Goal: Task Accomplishment & Management: Complete application form

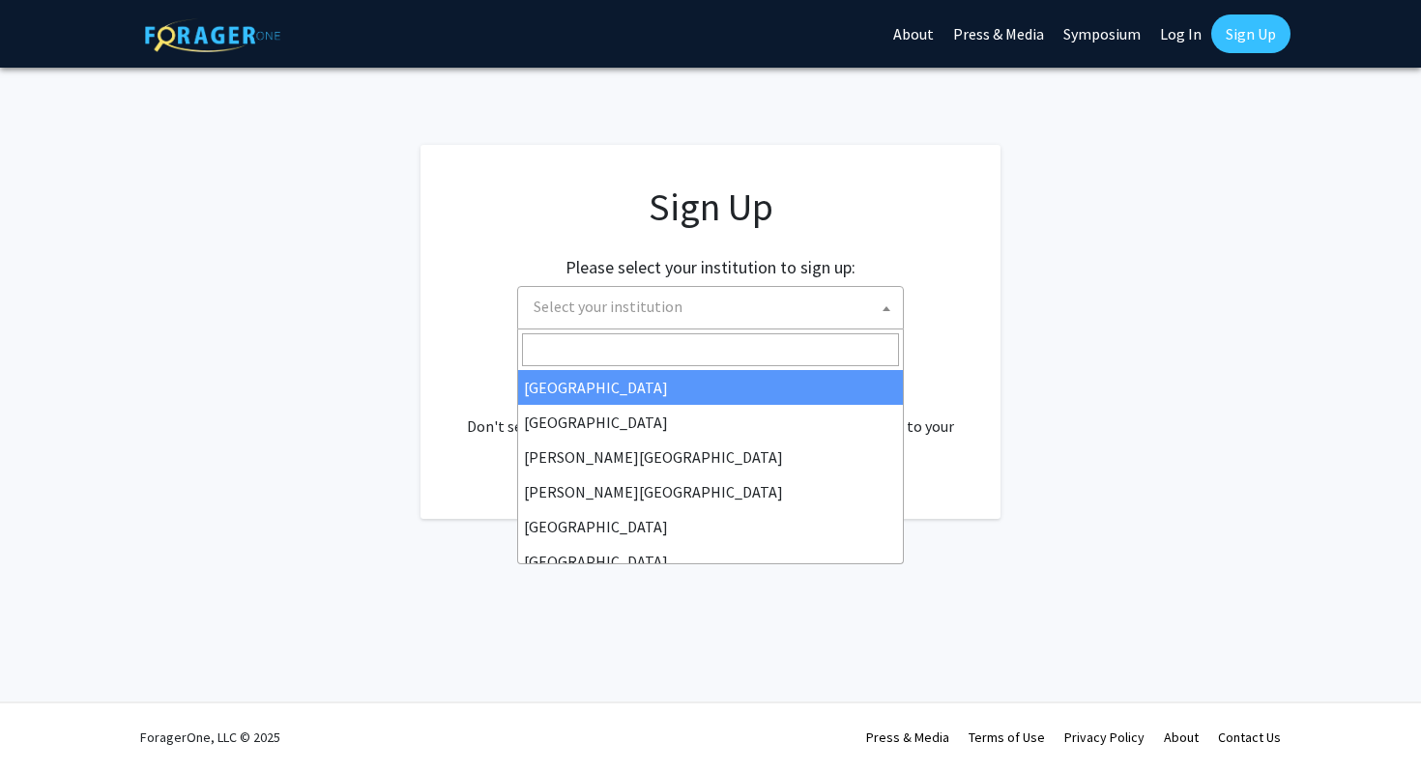
click at [538, 308] on span "Select your institution" at bounding box center [608, 306] width 149 height 19
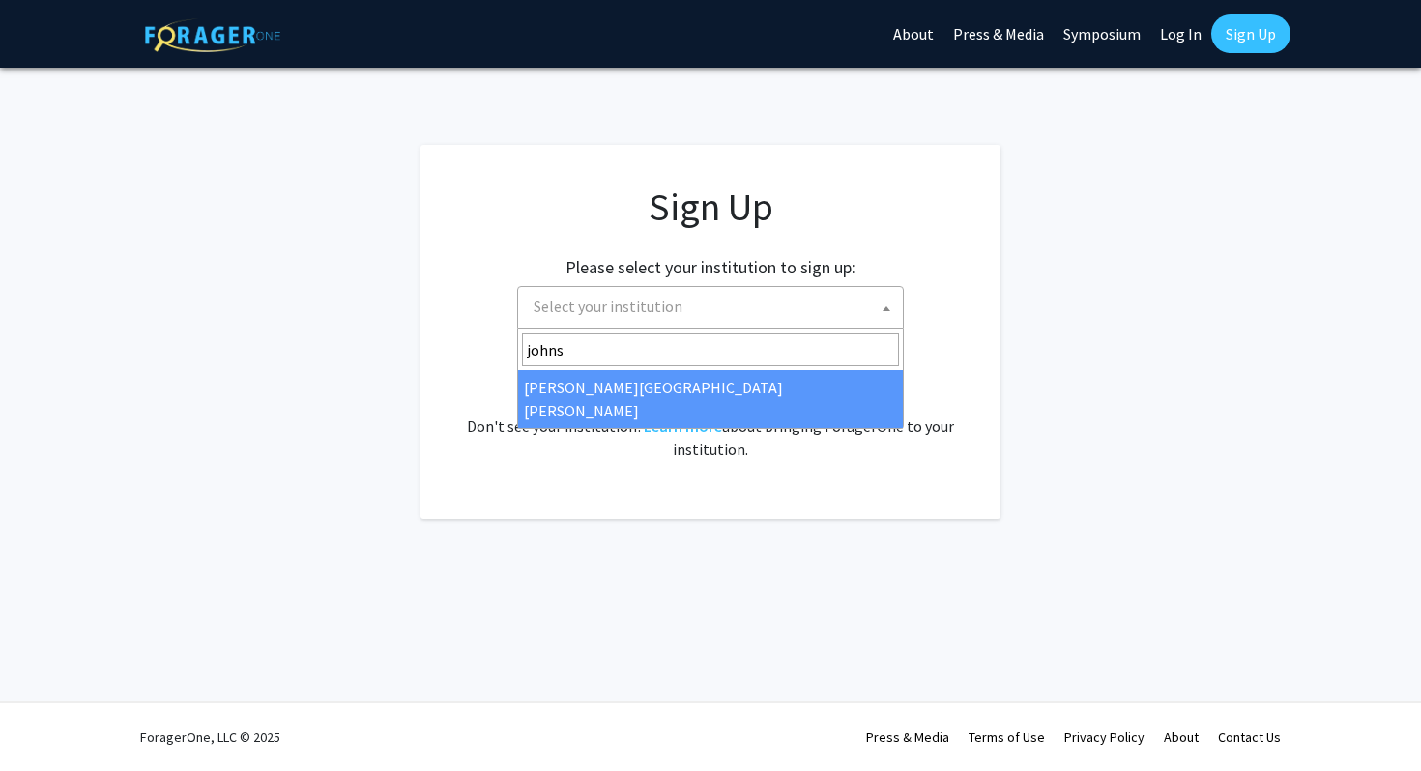
type input "johns"
select select "1"
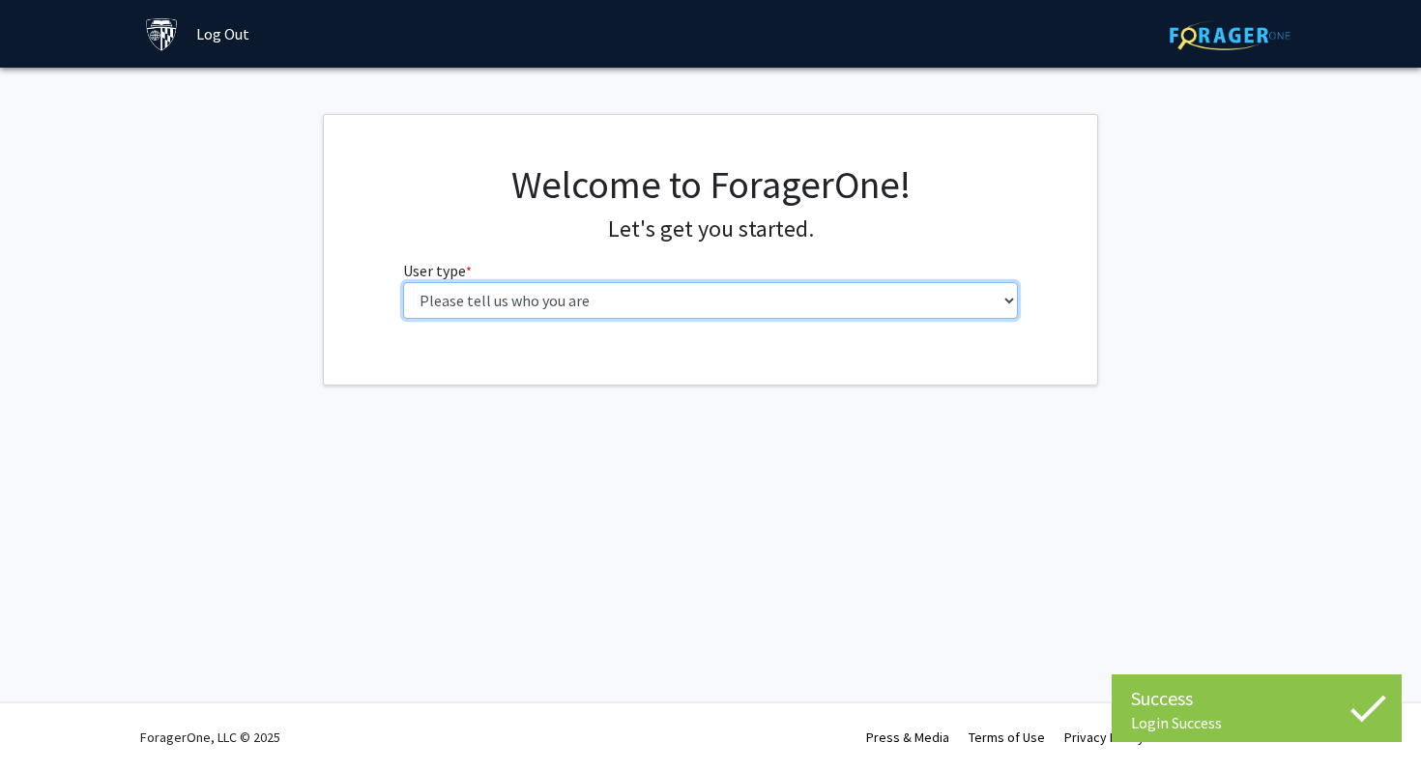
click at [577, 309] on select "Please tell us who you are Undergraduate Student Master's Student Doctoral Cand…" at bounding box center [711, 300] width 616 height 37
select select "2: masters"
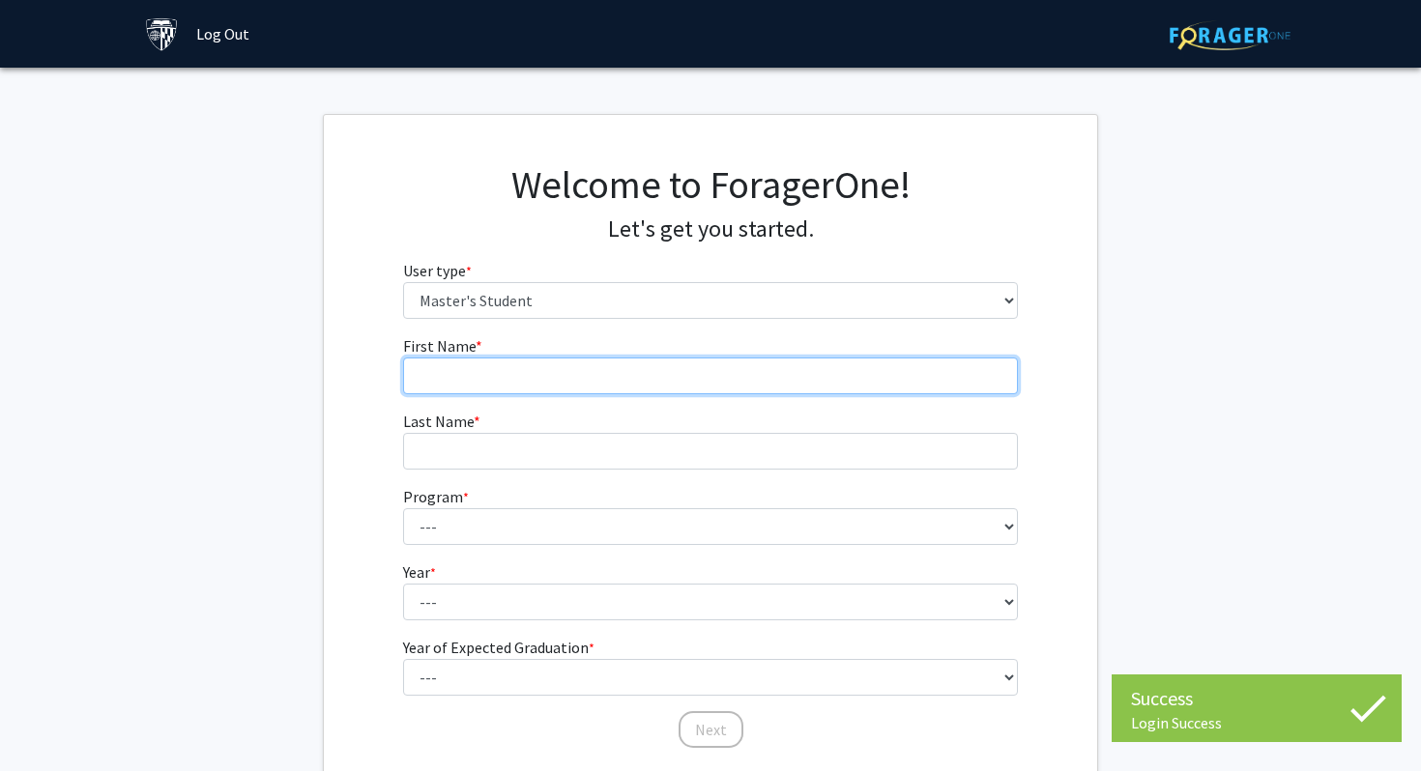
click at [604, 361] on input "First Name * required" at bounding box center [711, 376] width 616 height 37
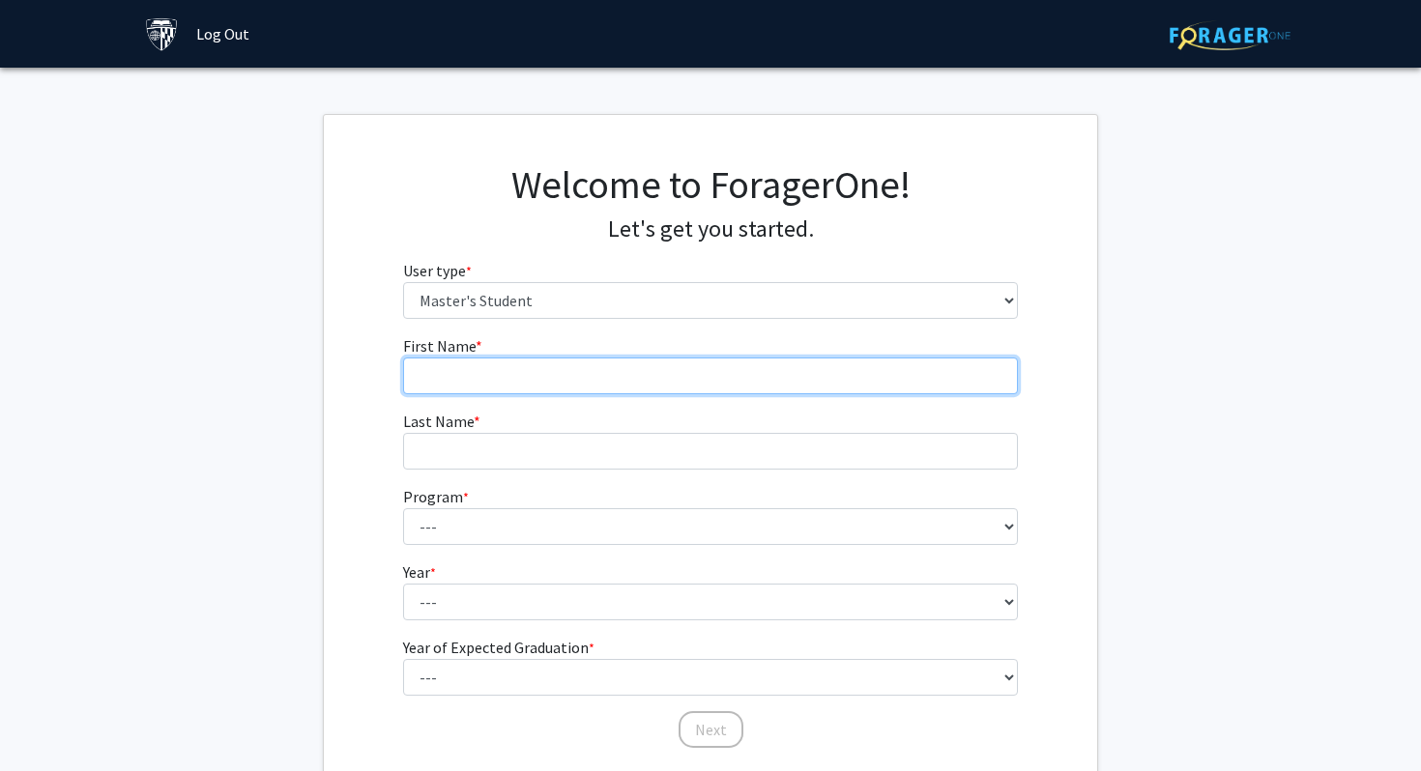
type input "Lauren"
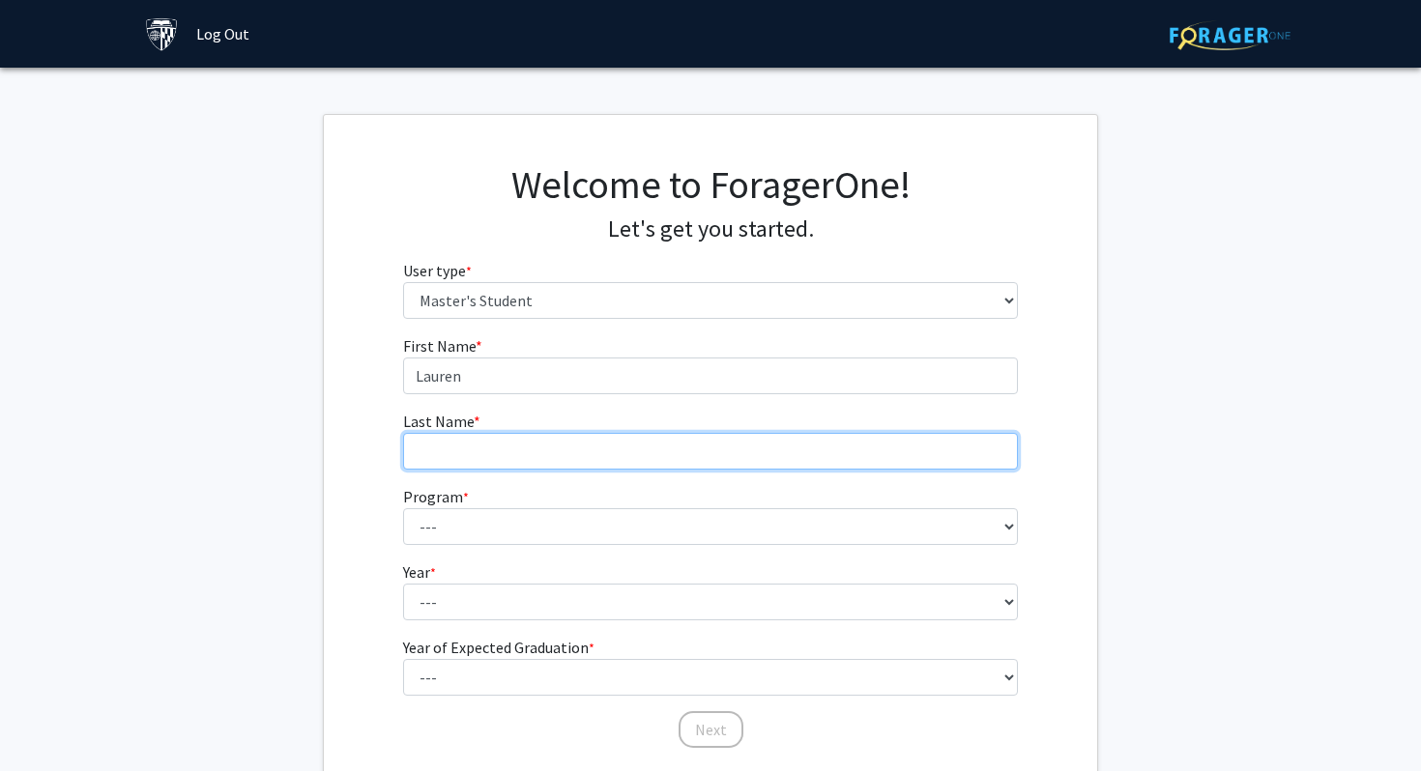
type input "Elliott"
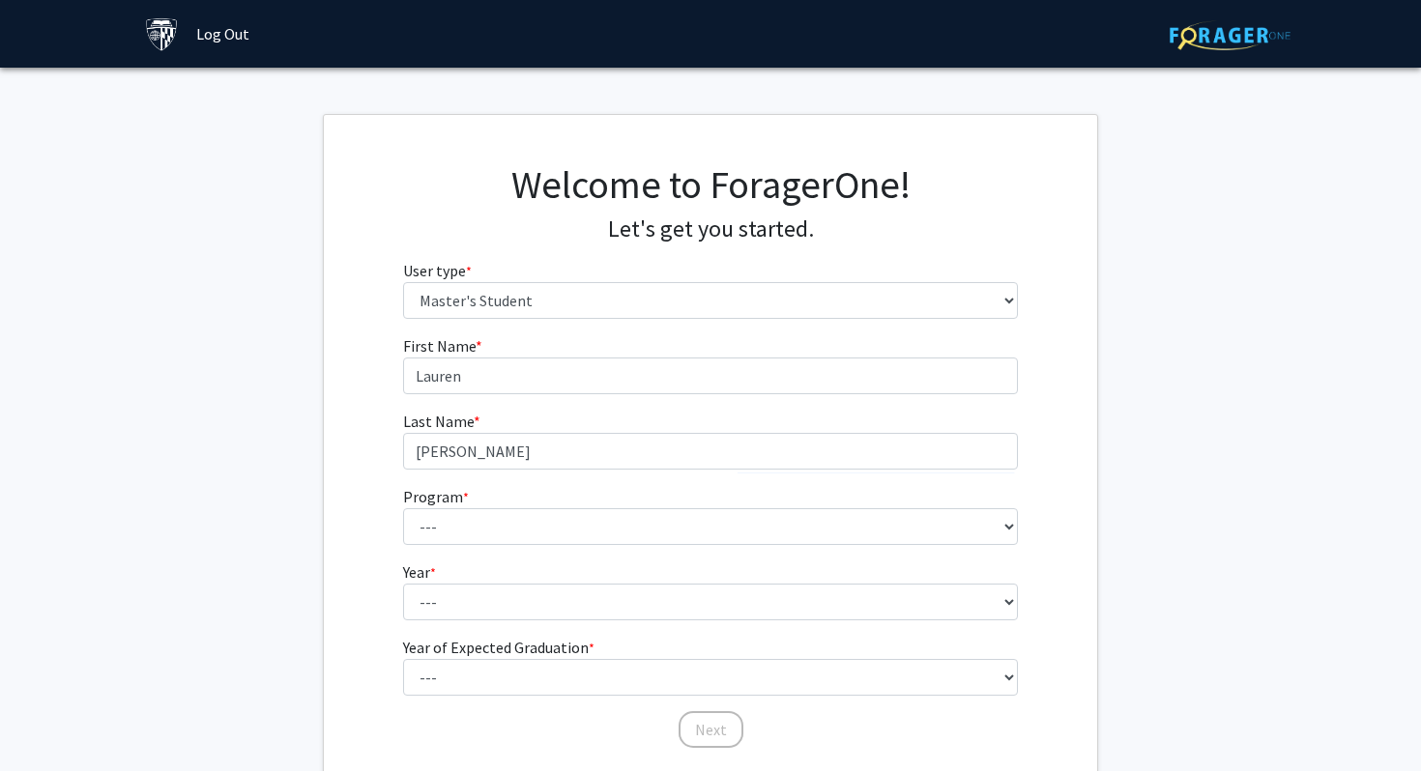
click at [503, 557] on form "First Name * required Lauren Last Name * required Elliott Program * required --…" at bounding box center [711, 532] width 616 height 396
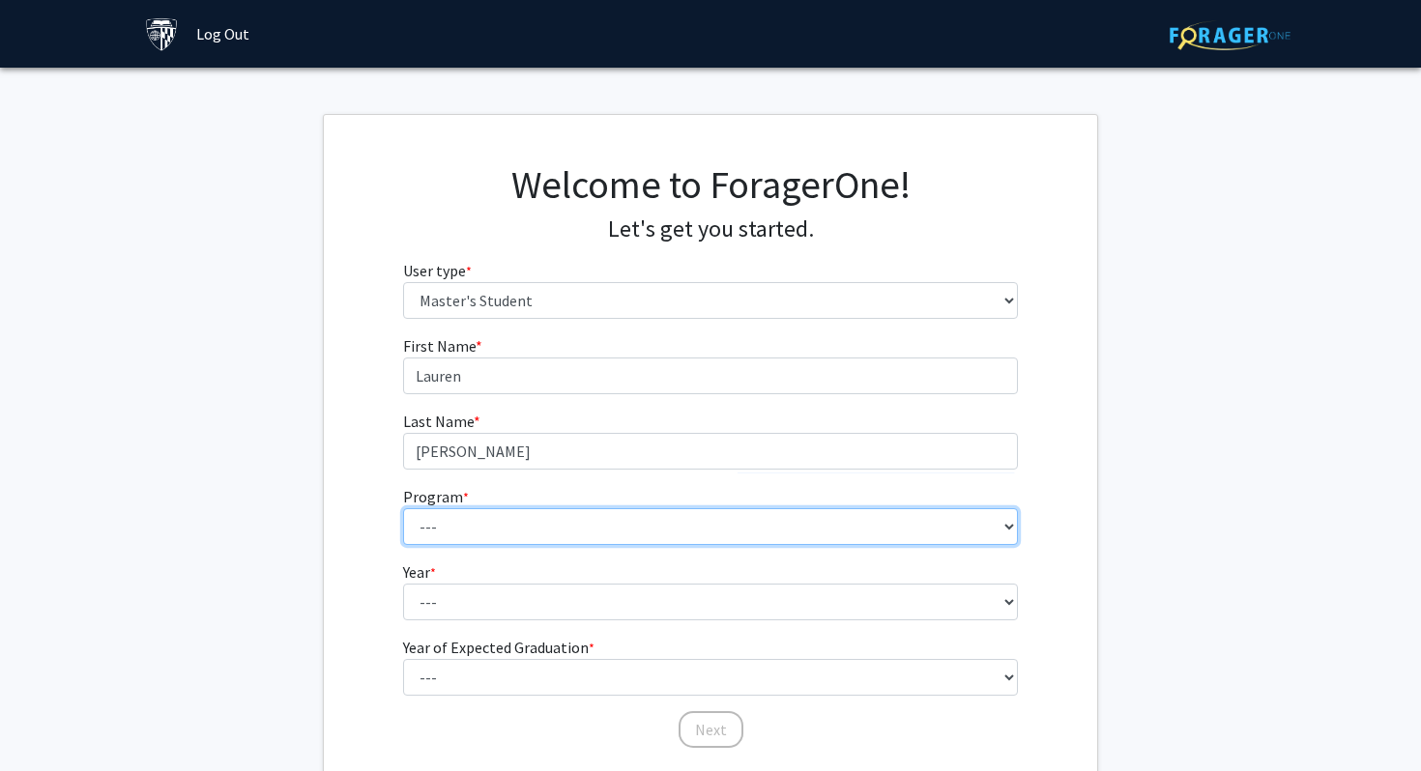
click at [486, 528] on select "--- Anatomy Education Applied and Computational Mathematics Applied Biomedical …" at bounding box center [711, 526] width 616 height 37
select select "50: 39"
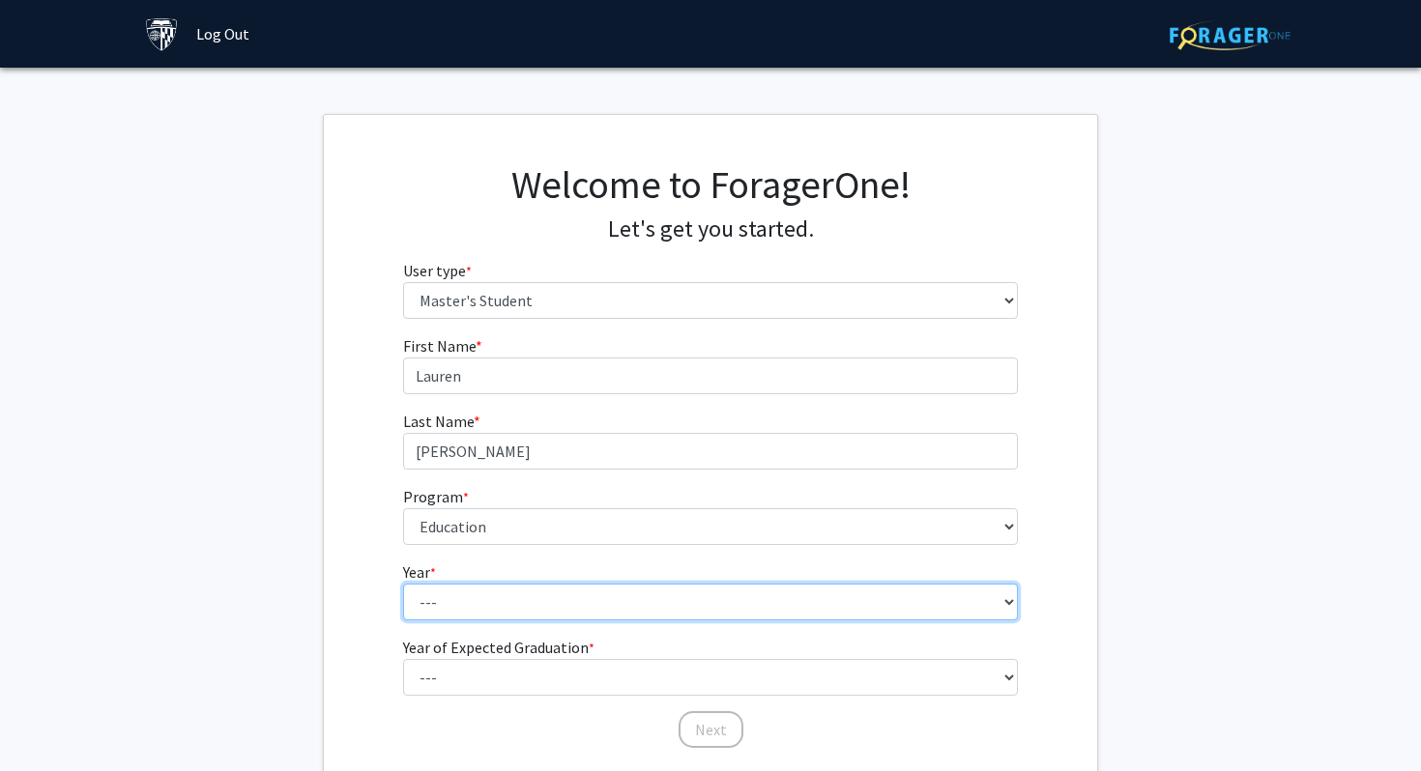
click at [482, 584] on select "--- First Year Second Year" at bounding box center [711, 602] width 616 height 37
select select "1: first_year"
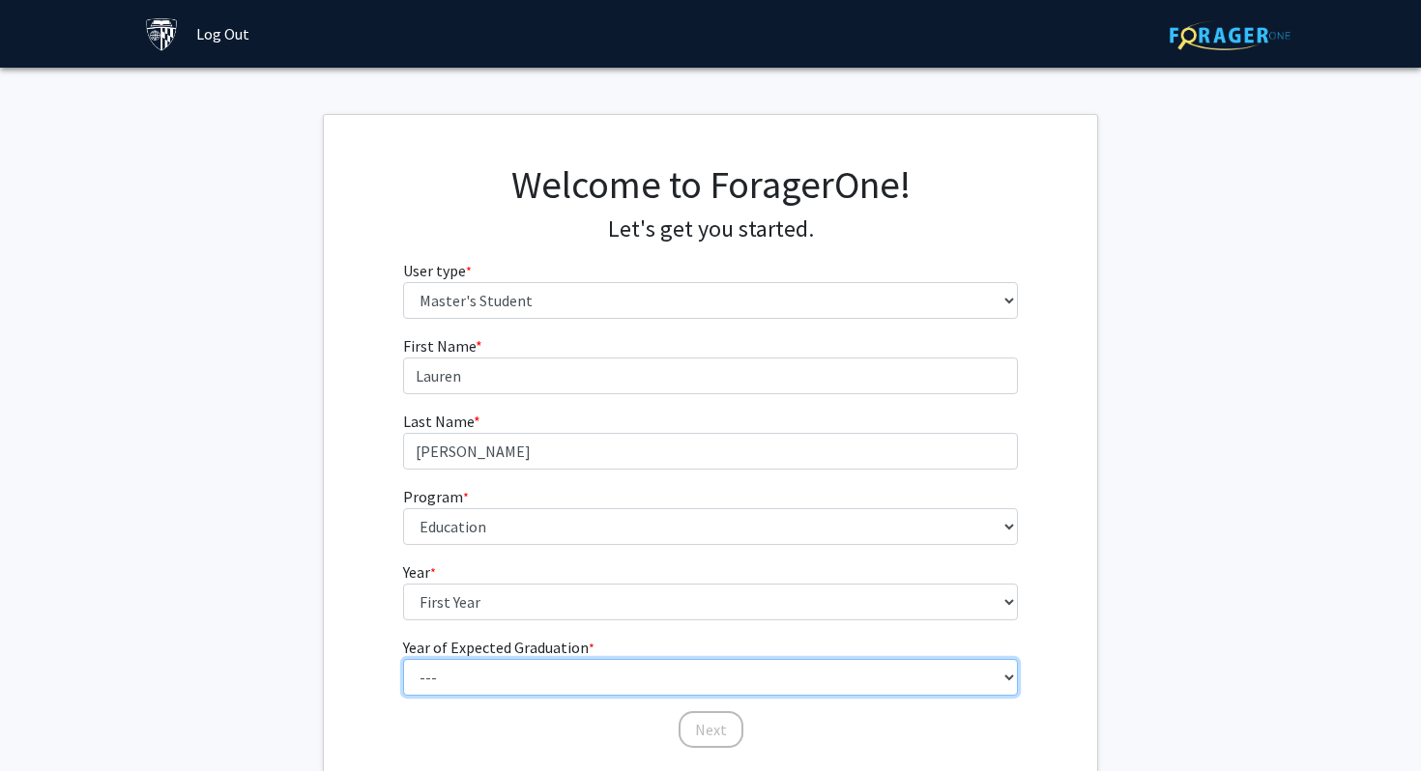
click at [431, 669] on select "--- 2025 2026 2027 2028 2029 2030 2031 2032 2033 2034" at bounding box center [711, 677] width 616 height 37
select select "3: 2027"
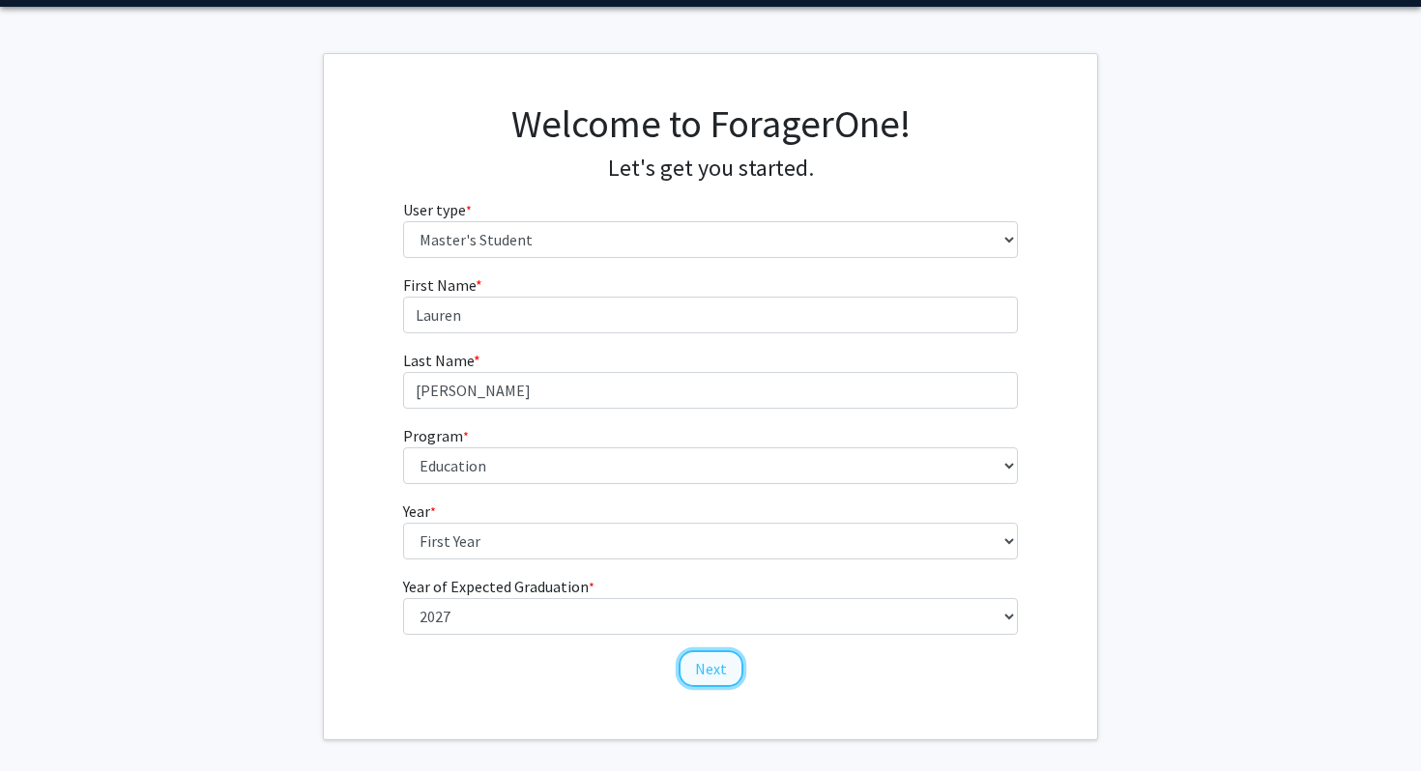
click at [707, 668] on button "Next" at bounding box center [711, 669] width 65 height 37
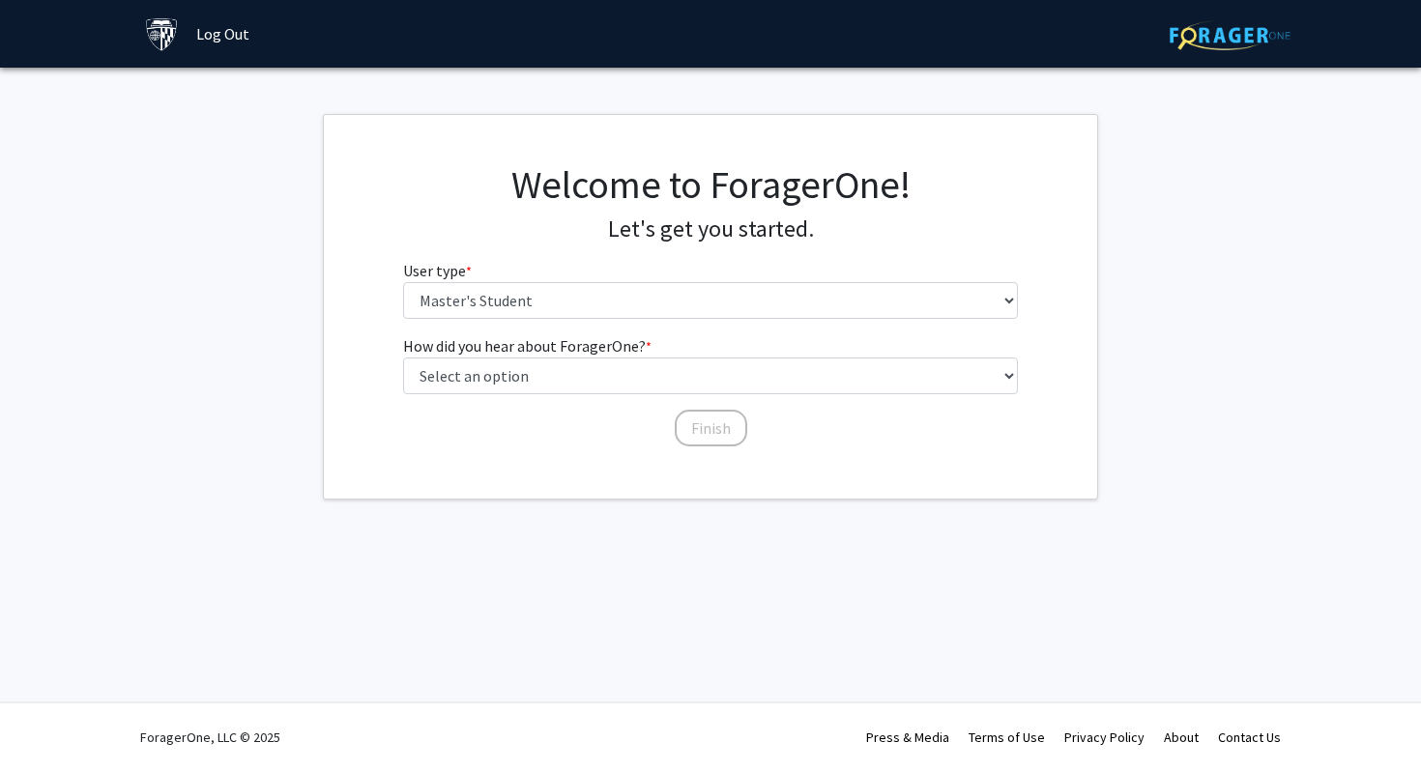
scroll to position [0, 0]
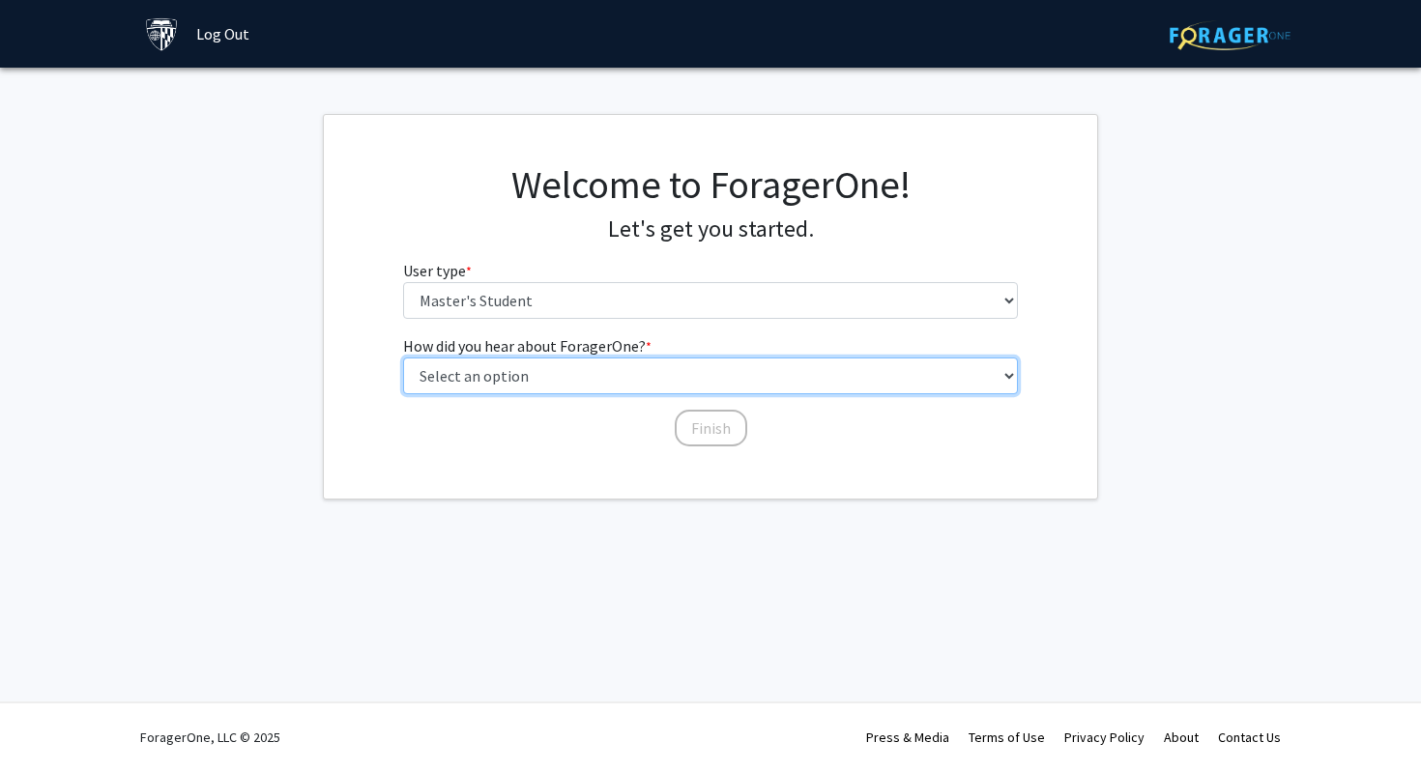
click at [575, 372] on select "Select an option Peer/student recommendation Faculty/staff recommendation Unive…" at bounding box center [711, 376] width 616 height 37
select select "3: university_website"
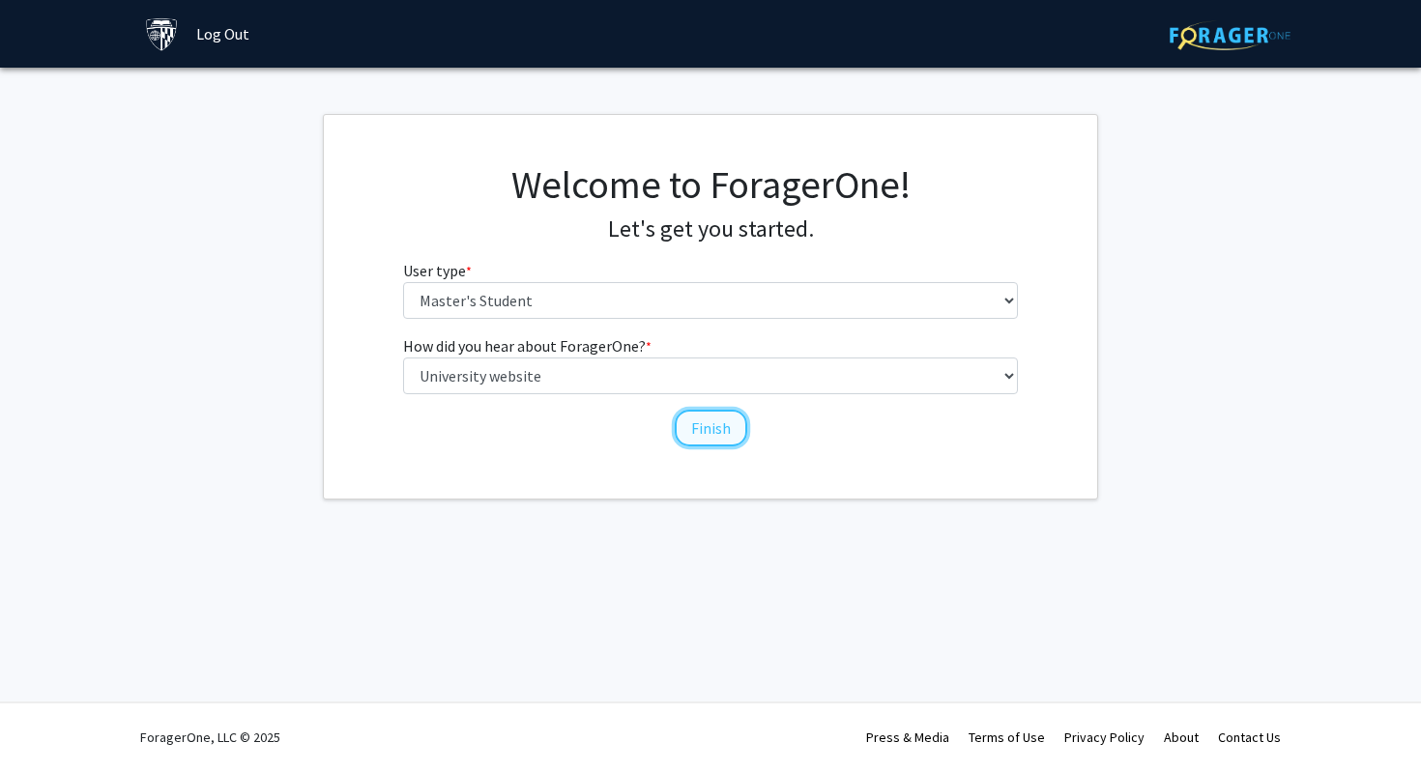
click at [698, 428] on button "Finish" at bounding box center [711, 428] width 73 height 37
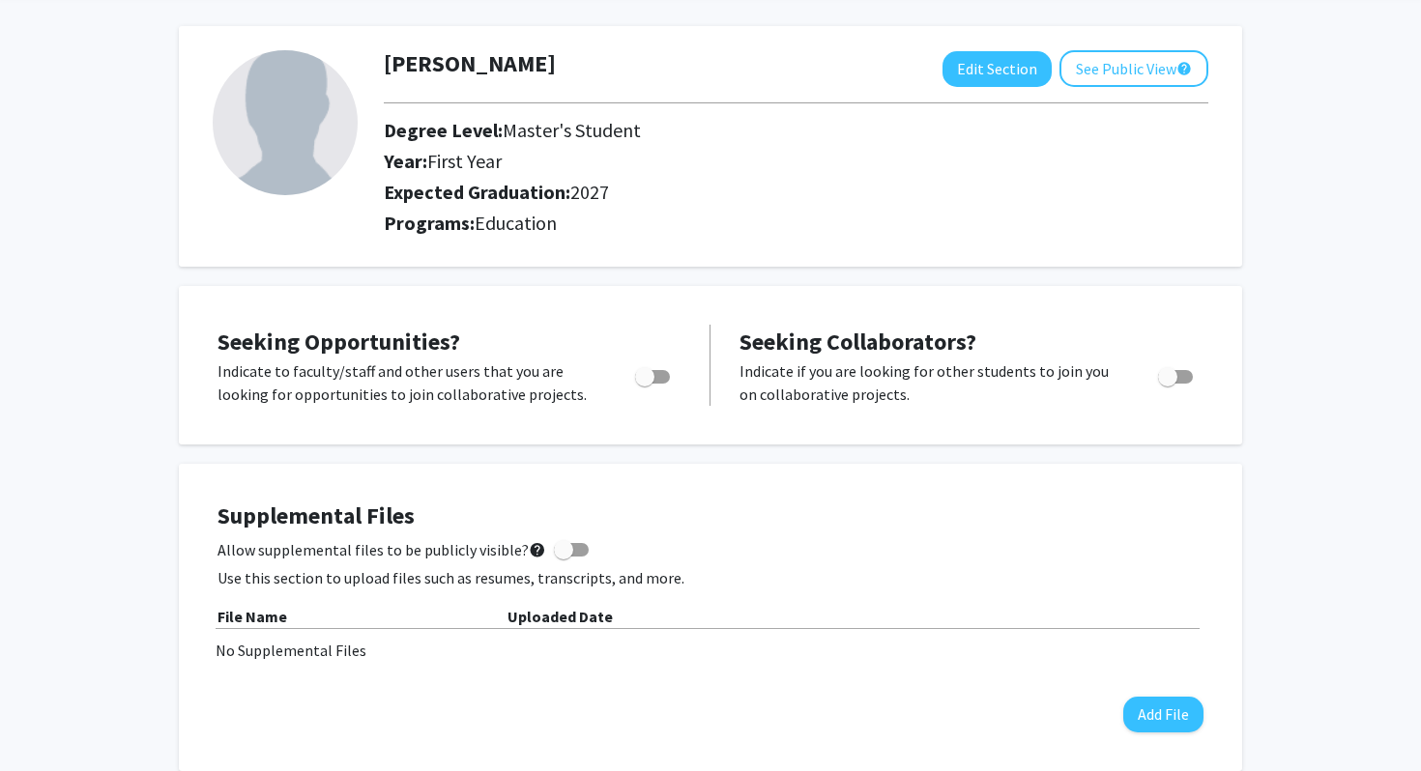
scroll to position [80, 0]
